Goal: Information Seeking & Learning: Learn about a topic

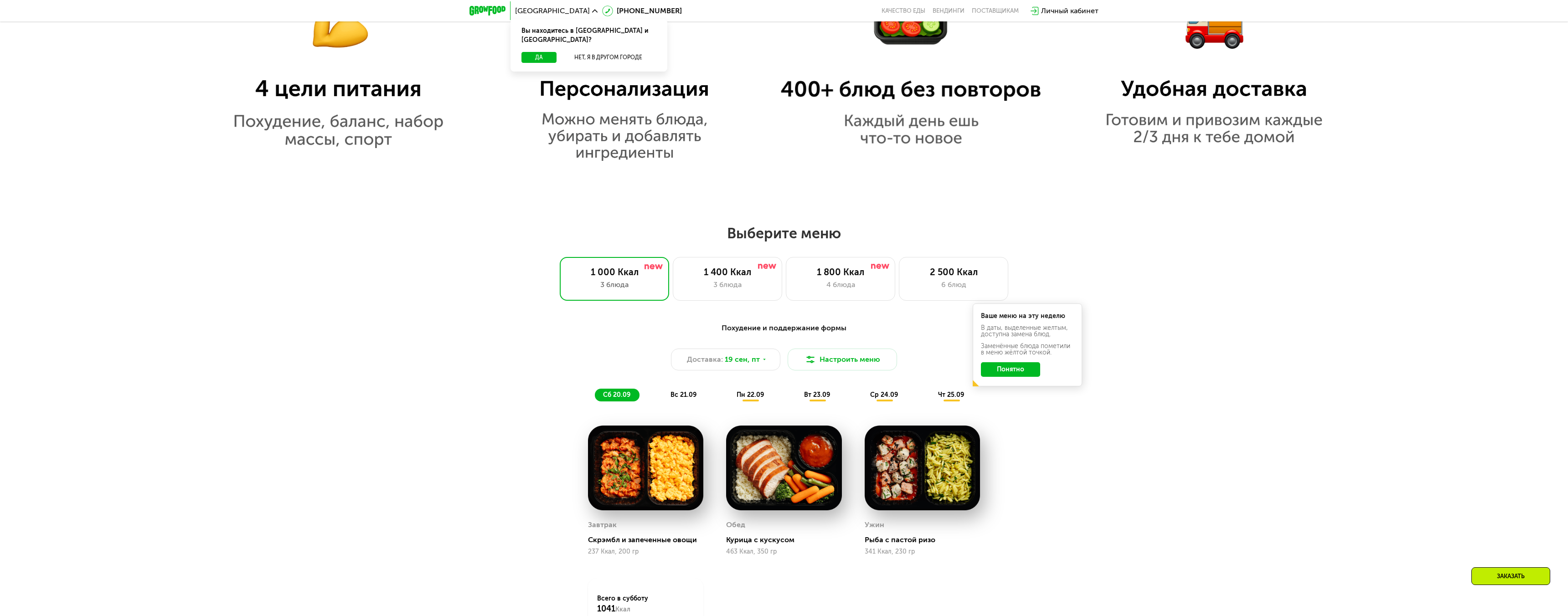
scroll to position [1124, 0]
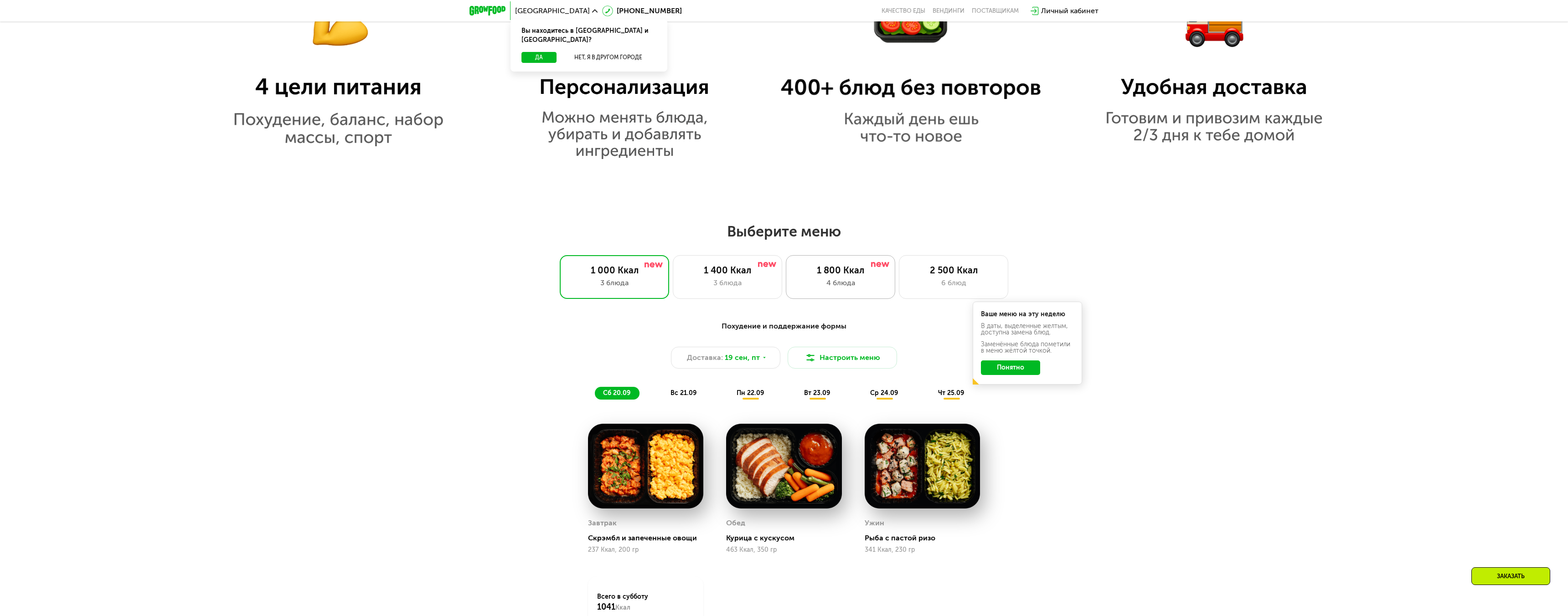
click at [878, 284] on div "4 блюда" at bounding box center [841, 283] width 90 height 11
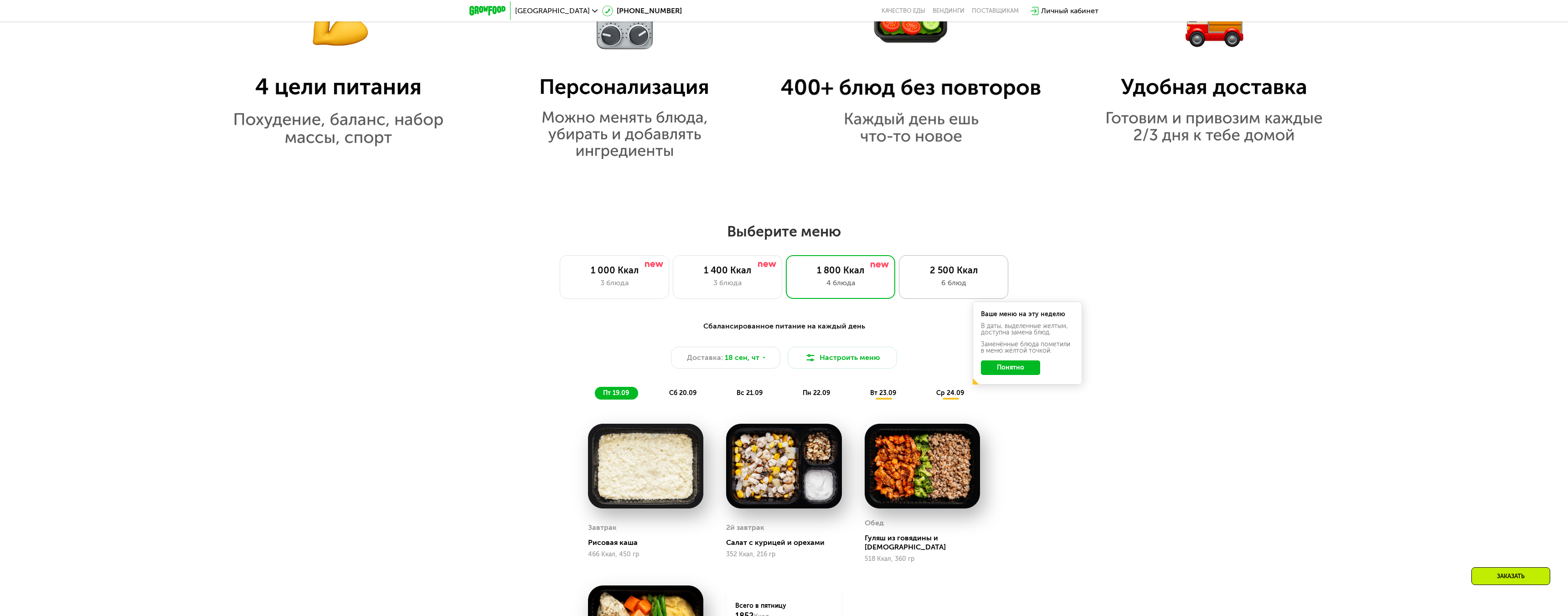
click at [931, 271] on div "2 500 Ккал" at bounding box center [953, 270] width 90 height 11
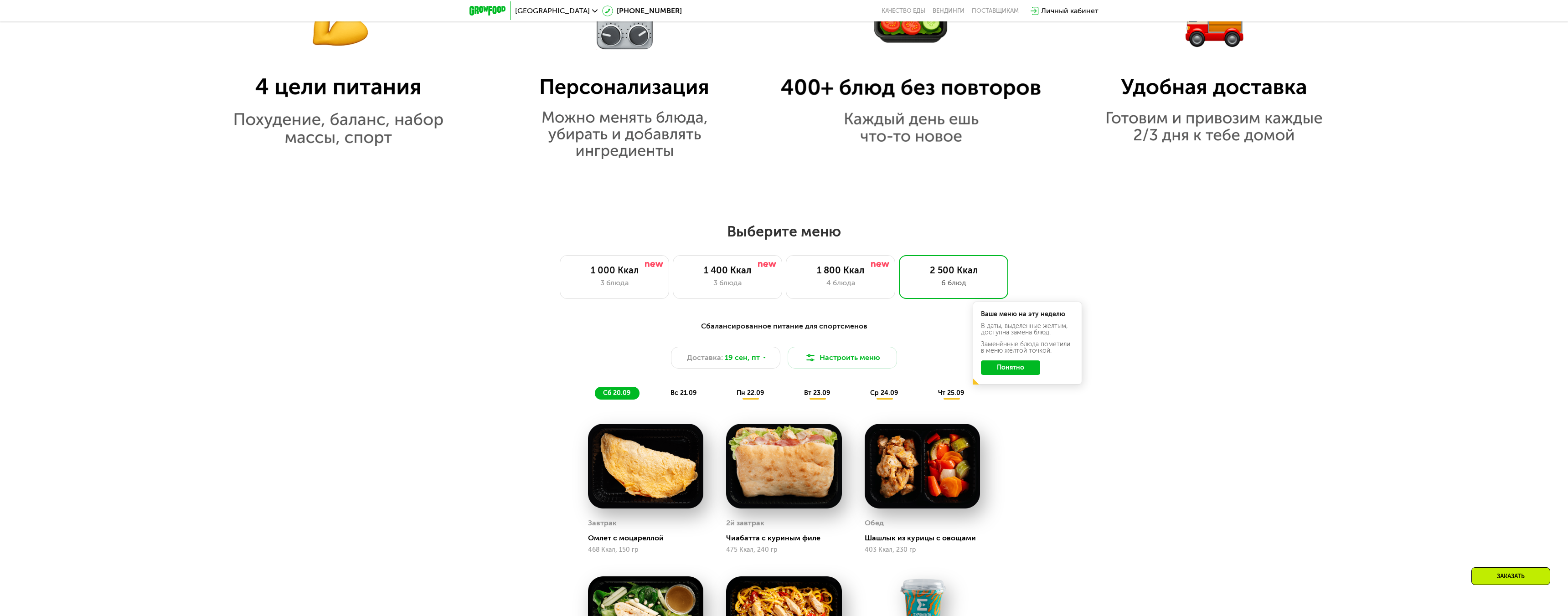
click at [1014, 401] on div "Сбалансированное питание для спортсменов Доставка: [DATE] Настроить меню сб 20.…" at bounding box center [784, 360] width 551 height 90
click at [1013, 379] on div "Ваше меню на эту неделю В даты, выделенные желтым, доступна замена блюд. Заменё…" at bounding box center [1027, 343] width 110 height 83
click at [1012, 371] on button "Понятно" at bounding box center [1010, 368] width 59 height 15
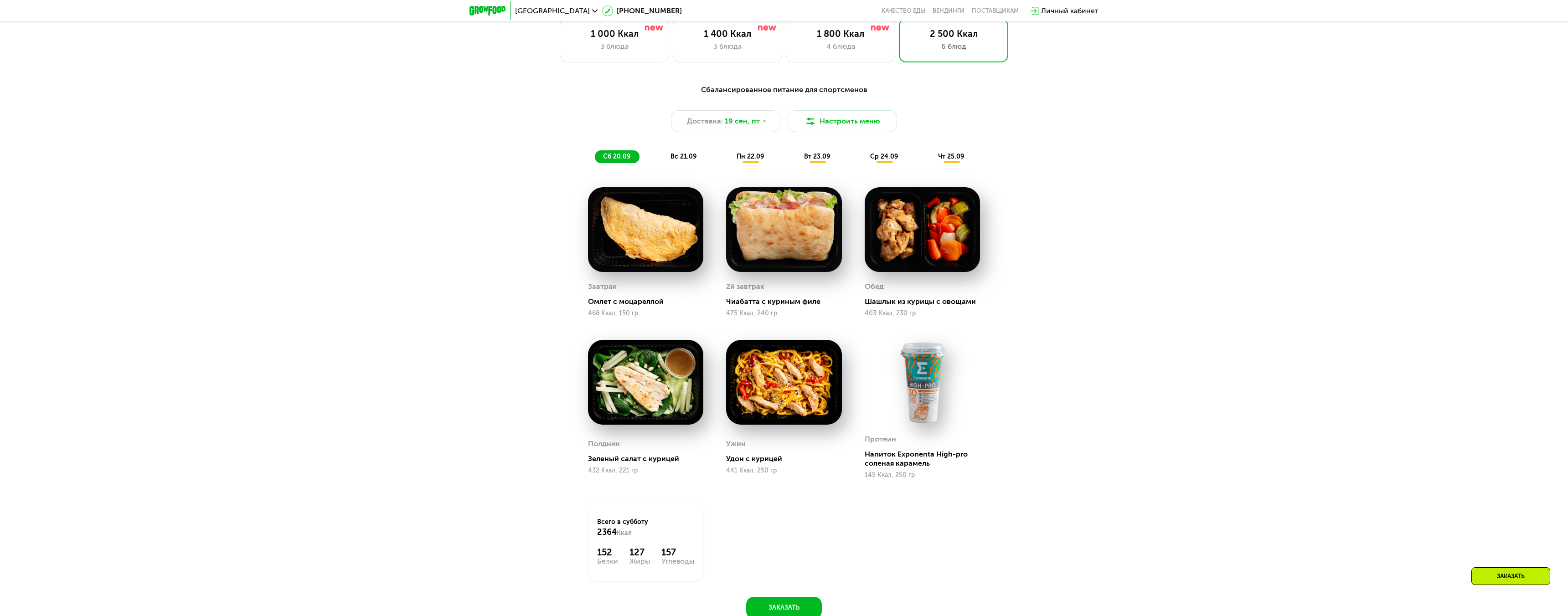
scroll to position [1399, 0]
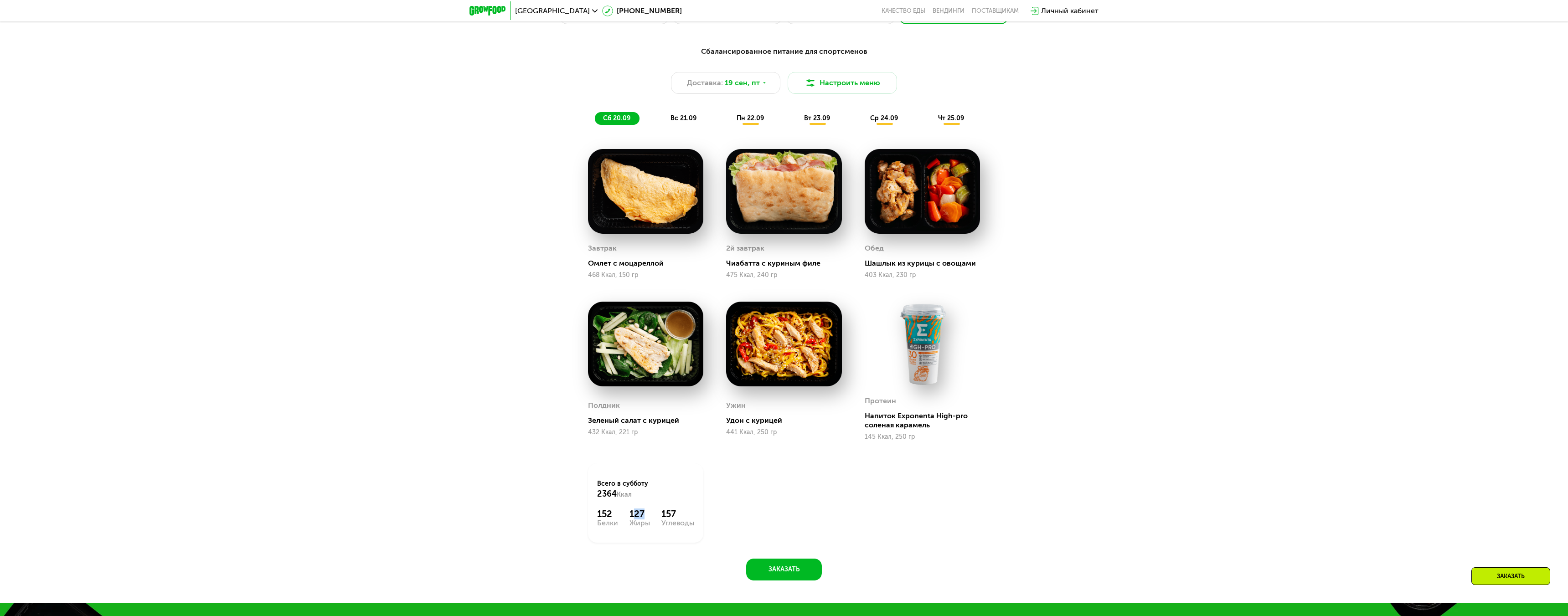
drag, startPoint x: 632, startPoint y: 513, endPoint x: 642, endPoint y: 512, distance: 10.0
click at [643, 511] on div "127" at bounding box center [640, 514] width 21 height 11
click at [642, 512] on div "127" at bounding box center [640, 514] width 21 height 11
drag, startPoint x: 628, startPoint y: 513, endPoint x: 665, endPoint y: 513, distance: 37.0
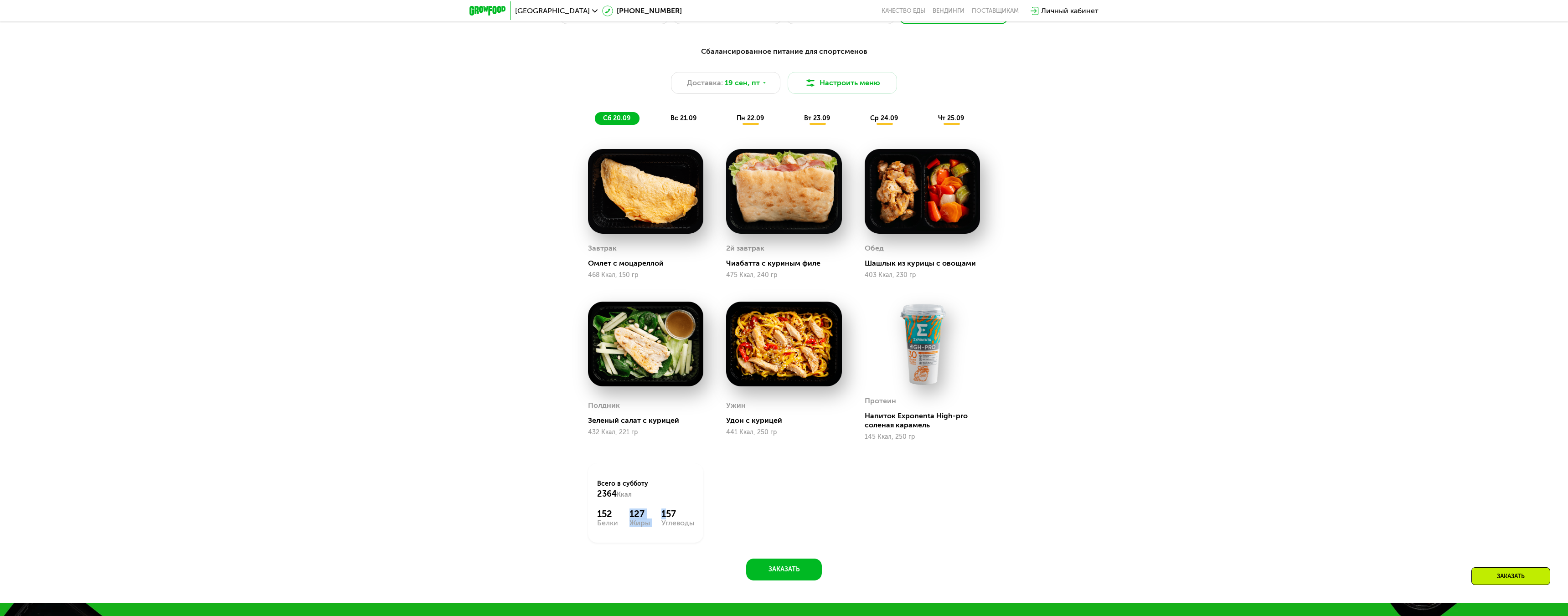
click at [666, 513] on div "152 Белки 127 Жиры 157 Углеводы" at bounding box center [646, 518] width 97 height 18
click at [637, 520] on div "Жиры" at bounding box center [640, 523] width 21 height 7
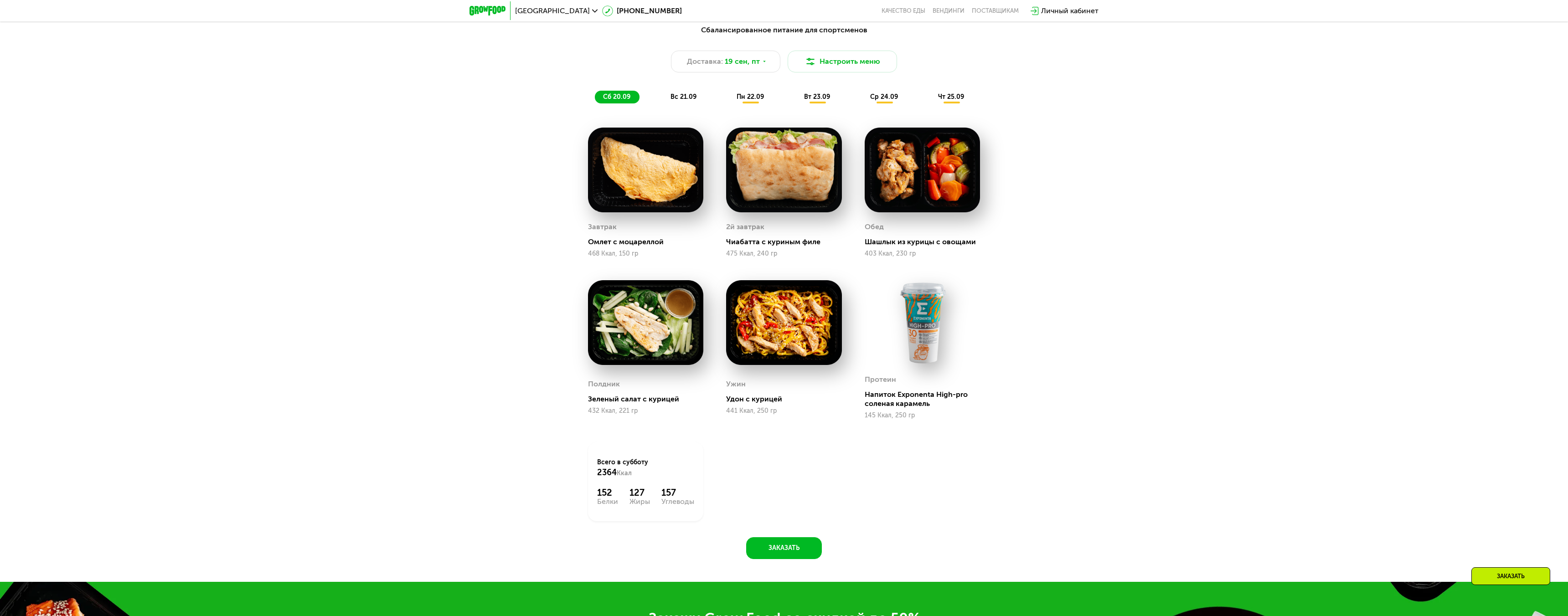
scroll to position [1416, 0]
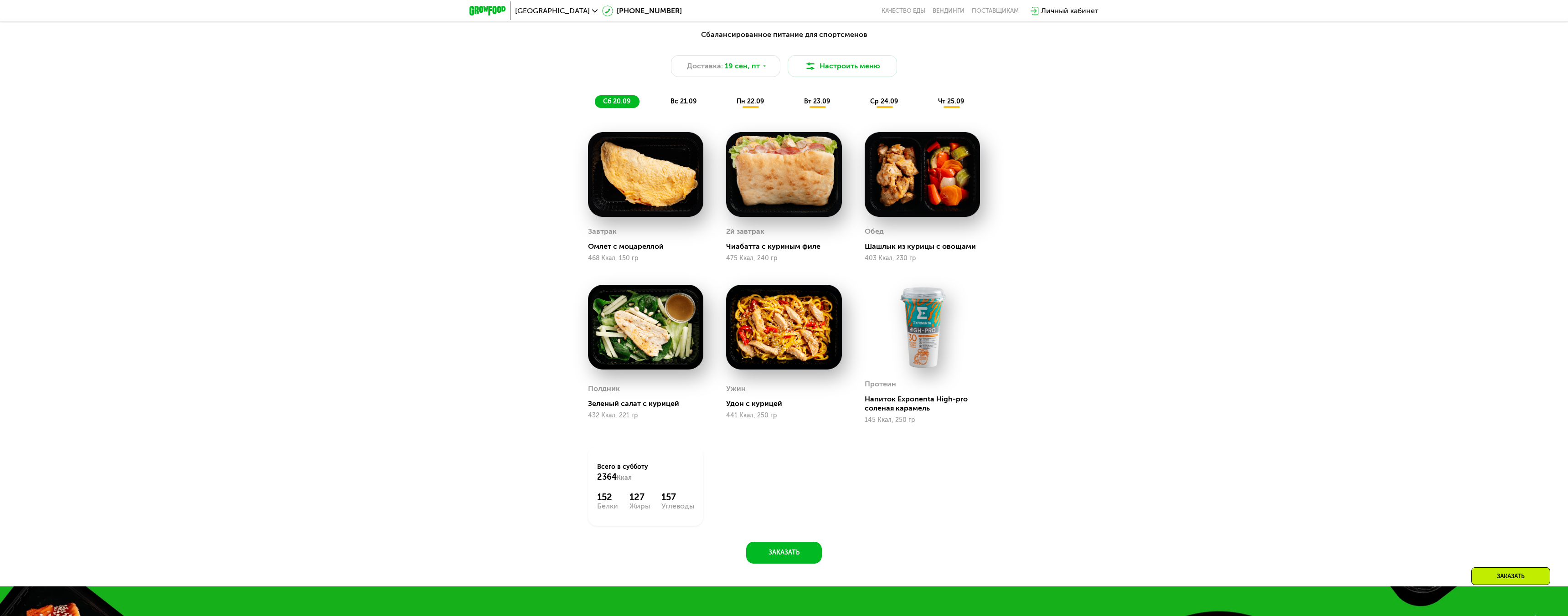
click at [682, 102] on span "вс 21.09" at bounding box center [684, 101] width 26 height 8
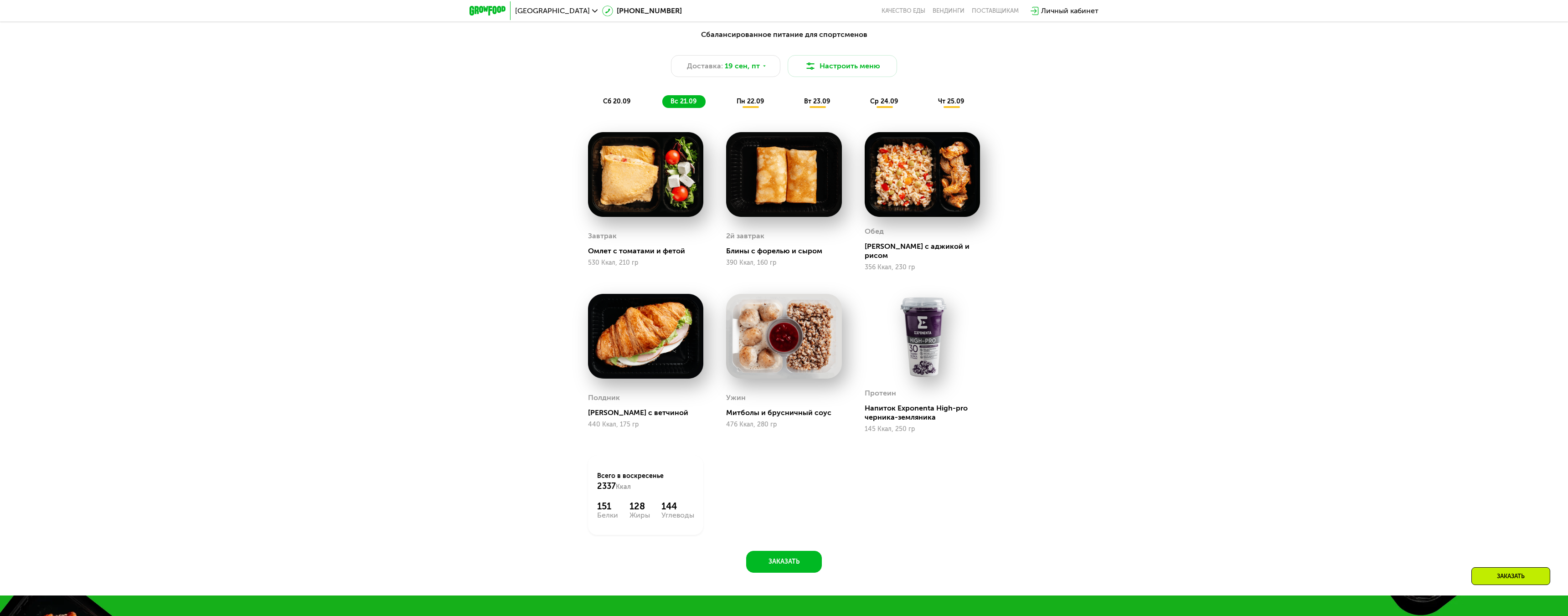
drag, startPoint x: 705, startPoint y: 511, endPoint x: 601, endPoint y: 503, distance: 104.3
click at [601, 503] on div "Всего в [DATE] 2337 Ккал 151 Белки 128 Жиры 144 Углеводы" at bounding box center [645, 495] width 138 height 102
drag, startPoint x: 594, startPoint y: 488, endPoint x: 698, endPoint y: 507, distance: 105.7
click at [698, 508] on div "Всего в [DATE] 2337 Ккал 151 Белки 128 Жиры 144 Углеводы" at bounding box center [645, 495] width 115 height 79
click at [690, 512] on div "Углеводы" at bounding box center [678, 516] width 33 height 7
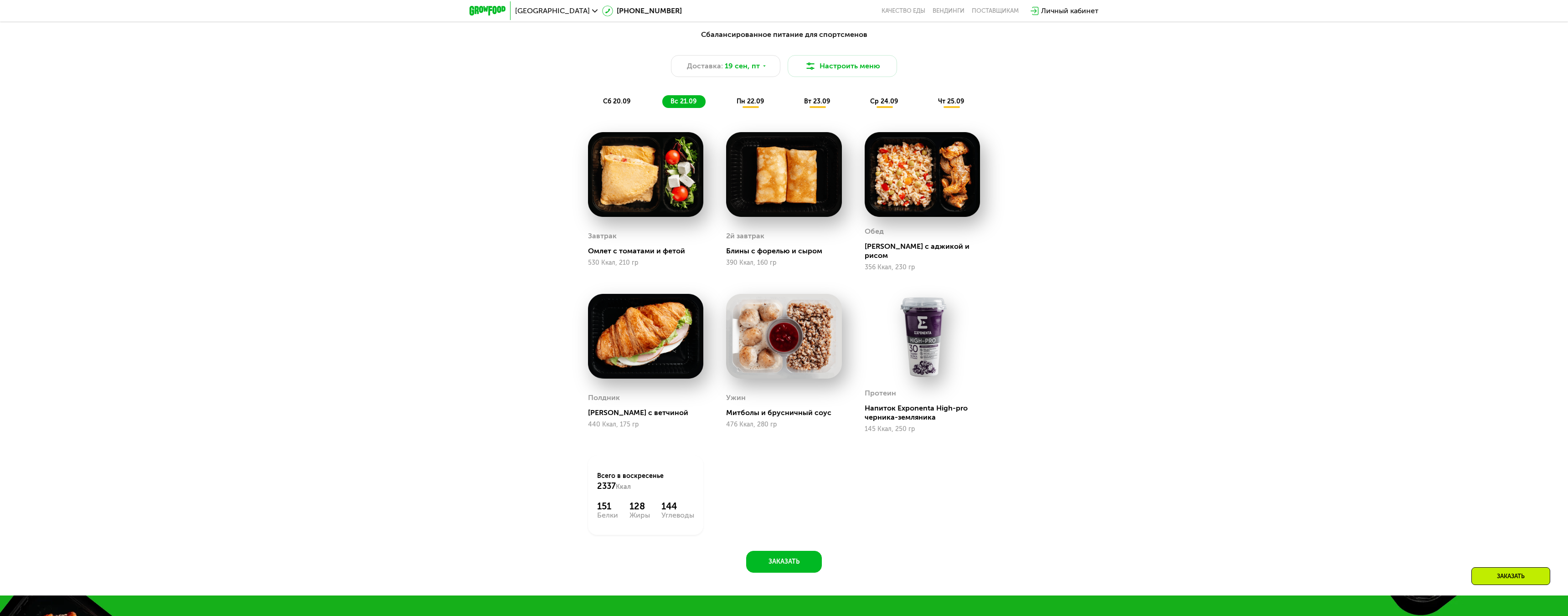
click at [757, 111] on div "Сбалансированное питание для спортсменов Доставка: [DATE] Настроить меню сб 20.…" at bounding box center [784, 69] width 551 height 90
click at [754, 97] on span "пн 22.09" at bounding box center [750, 101] width 27 height 8
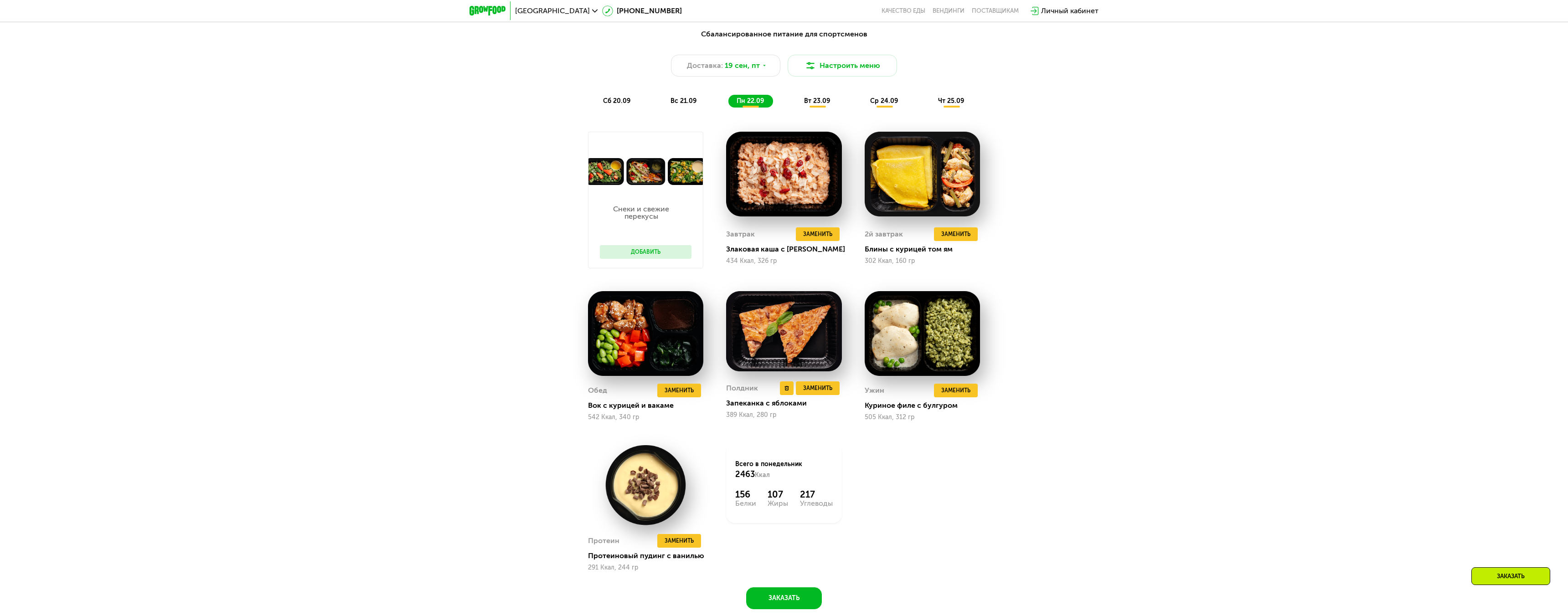
scroll to position [1415, 0]
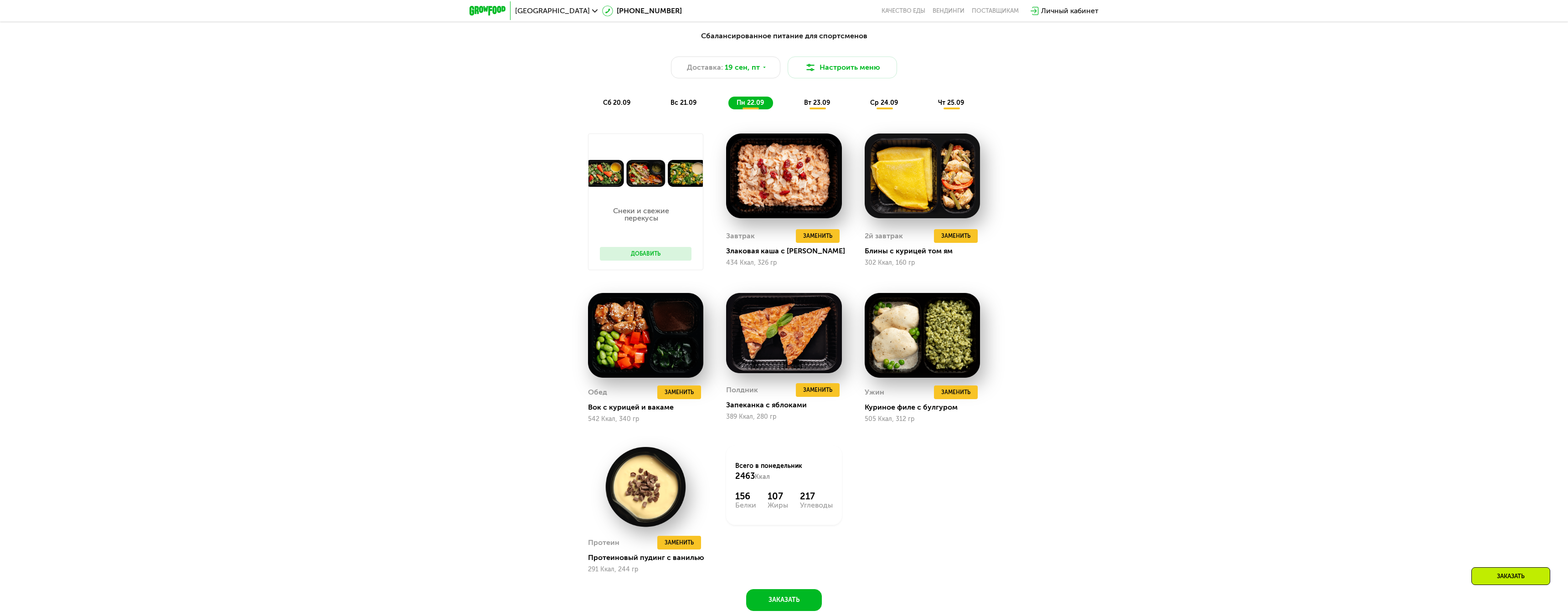
click at [819, 110] on div "Сбалансированное питание для спортсменов Доставка: [DATE] Настроить меню сб 20.…" at bounding box center [784, 70] width 551 height 90
click at [824, 92] on div "Сбалансированное питание для спортсменов Доставка: [DATE] Настроить меню сб 20.…" at bounding box center [784, 70] width 540 height 79
click at [823, 103] on span "вт 23.09" at bounding box center [817, 102] width 26 height 8
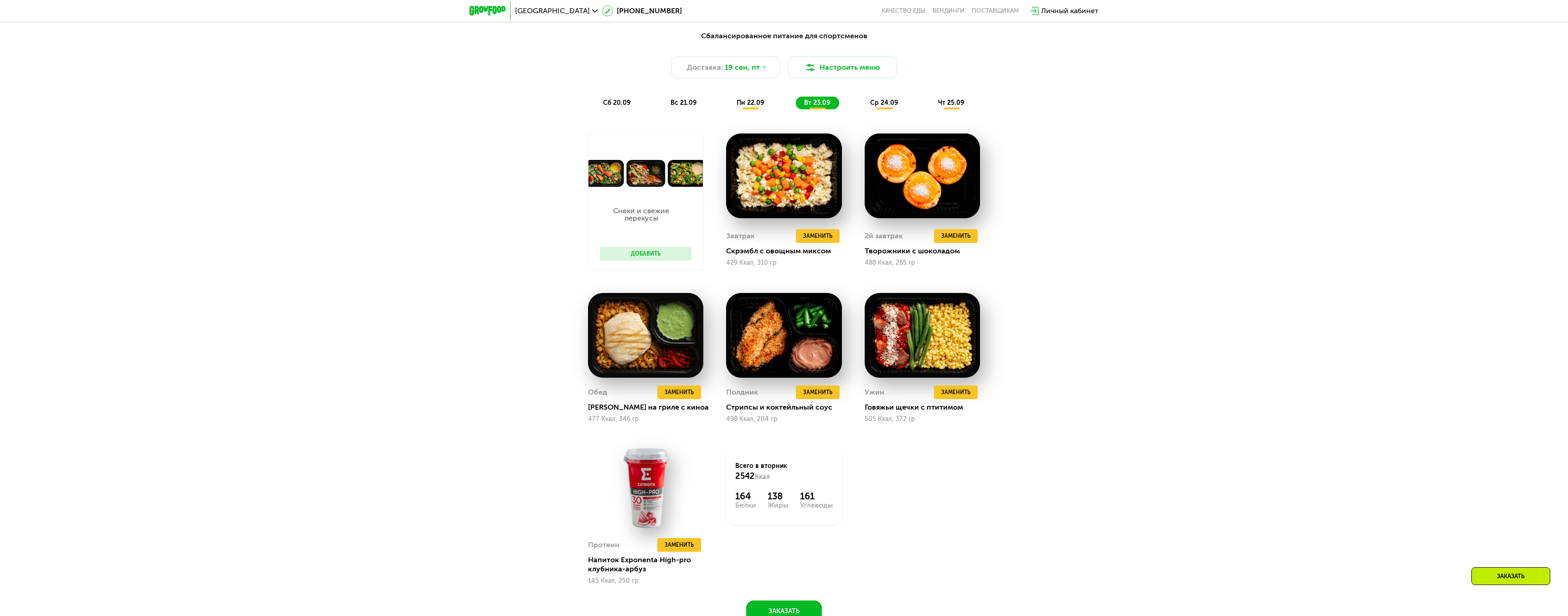
click at [883, 100] on span "ср 24.09" at bounding box center [884, 102] width 28 height 8
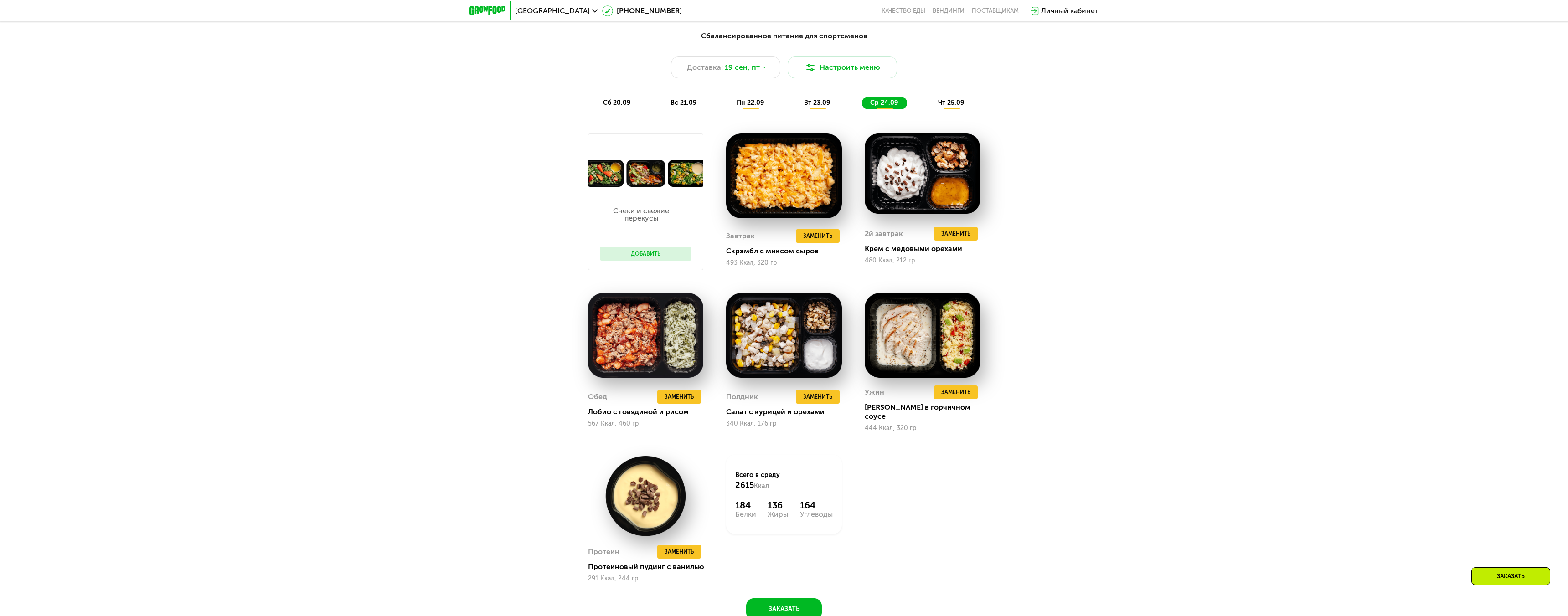
click at [948, 101] on span "чт 25.09" at bounding box center [951, 102] width 26 height 8
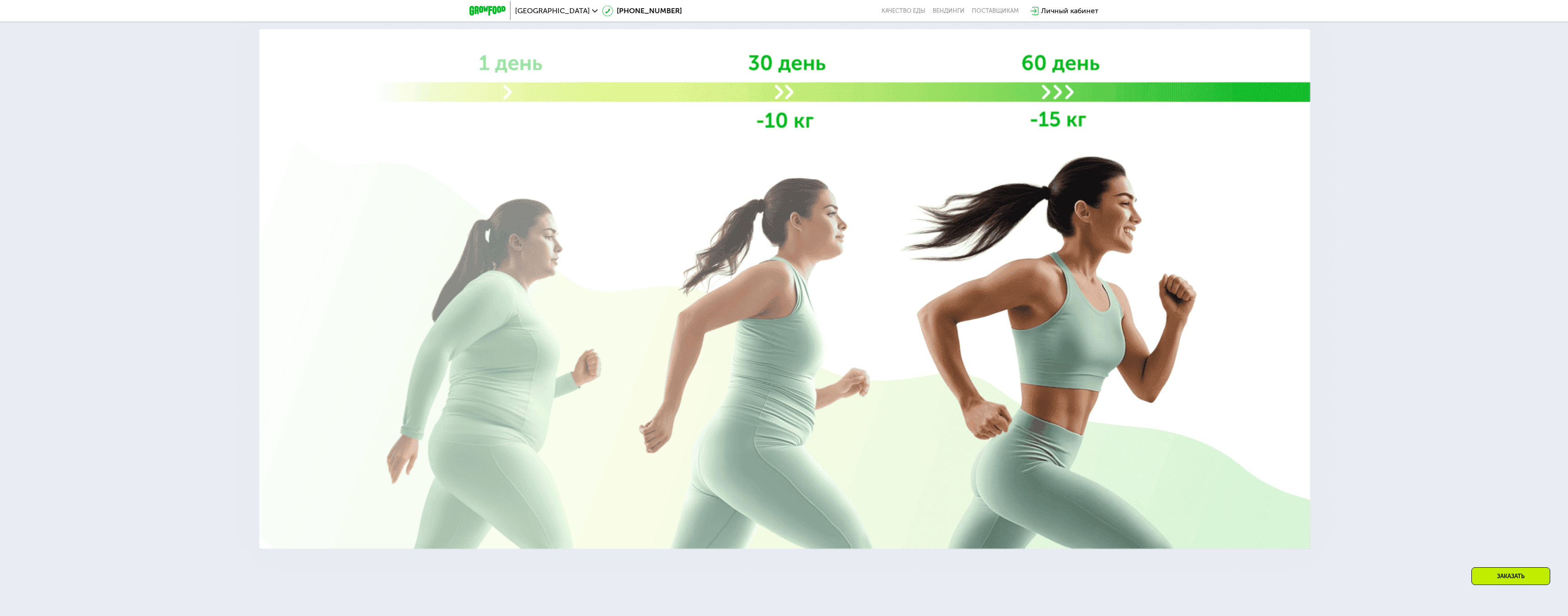
scroll to position [2581, 0]
